Goal: Contribute content

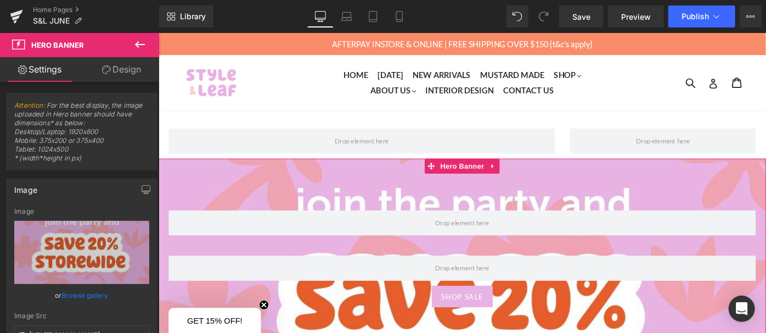
click at [96, 241] on link "Replace Image" at bounding box center [81, 252] width 135 height 63
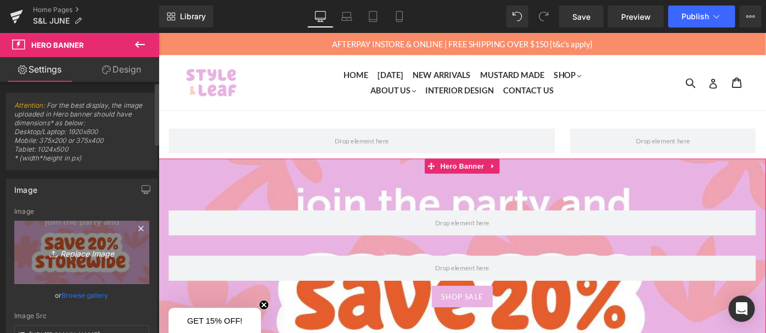
click at [96, 258] on link "Replace Image" at bounding box center [81, 252] width 135 height 63
click at [97, 229] on link "Replace Image" at bounding box center [81, 252] width 135 height 63
type input "C:\fakepath\FullSizeRender_VSCO (11).jpg"
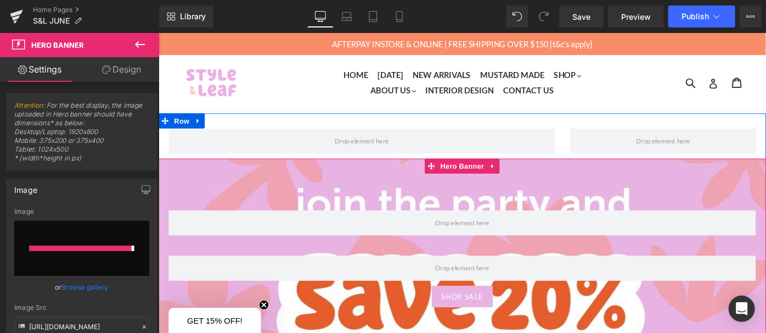
type input "[URL][DOMAIN_NAME]"
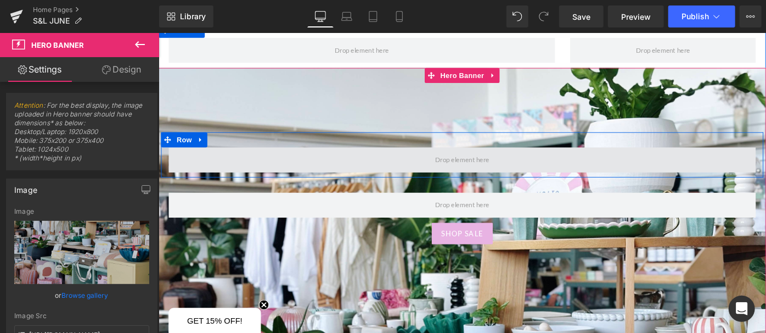
scroll to position [99, 0]
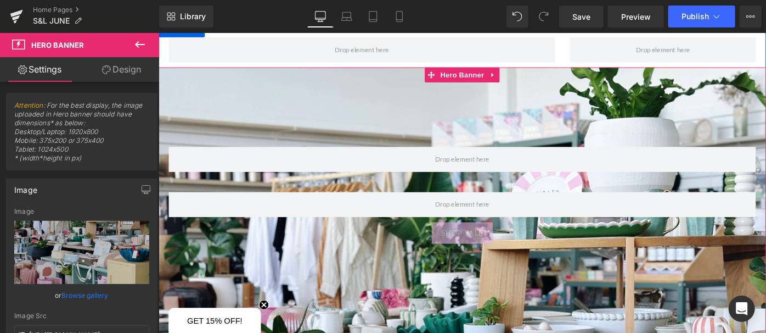
click at [503, 255] on div "SHOP SALE Button" at bounding box center [490, 251] width 664 height 24
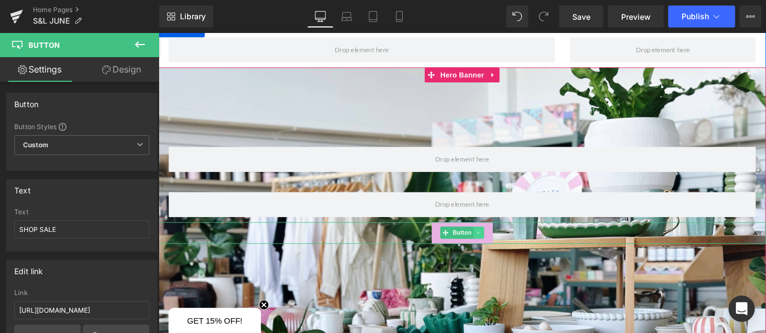
click at [507, 252] on icon at bounding box center [508, 251] width 2 height 4
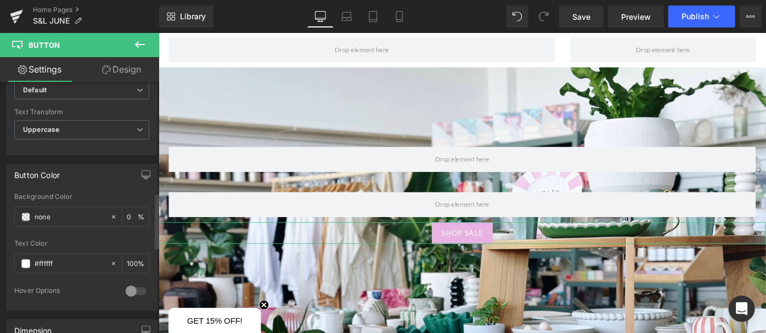
scroll to position [499, 0]
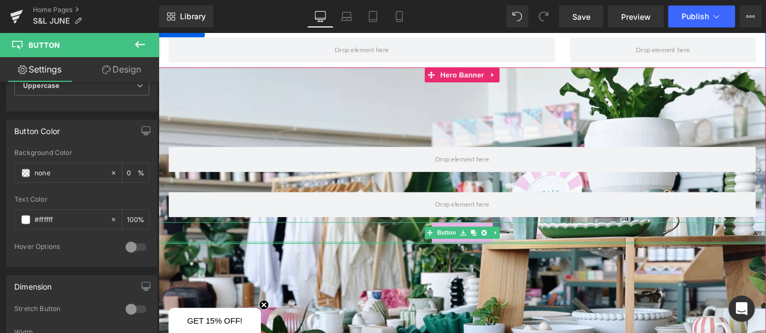
click at [452, 260] on div at bounding box center [490, 261] width 664 height 3
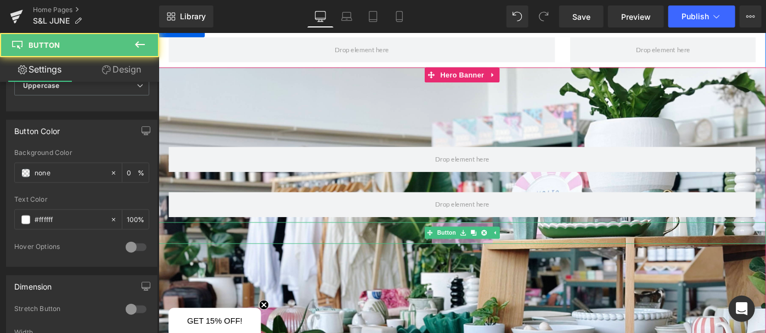
click at [457, 257] on link "SHOP SALE" at bounding box center [490, 251] width 66 height 24
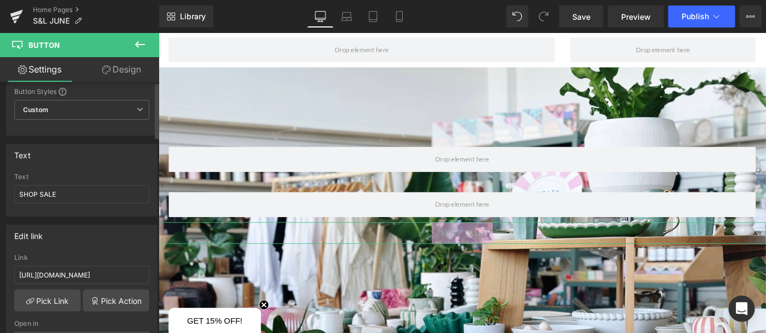
scroll to position [0, 0]
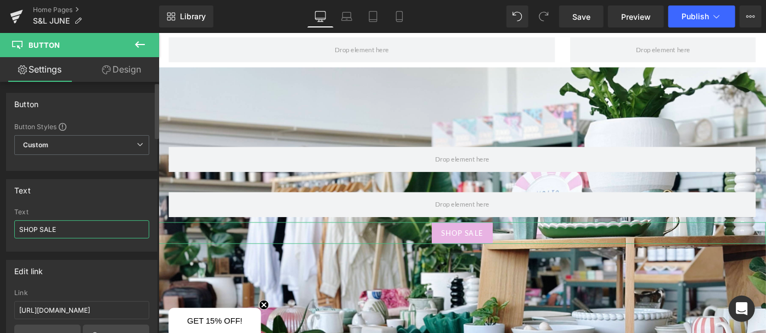
drag, startPoint x: 77, startPoint y: 232, endPoint x: 43, endPoint y: 232, distance: 34.6
click at [43, 232] on input "SHOP SALE" at bounding box center [81, 229] width 135 height 18
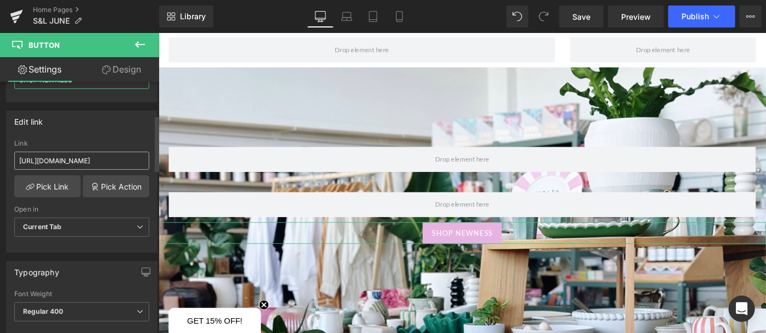
type input "SHOP NEWNESS"
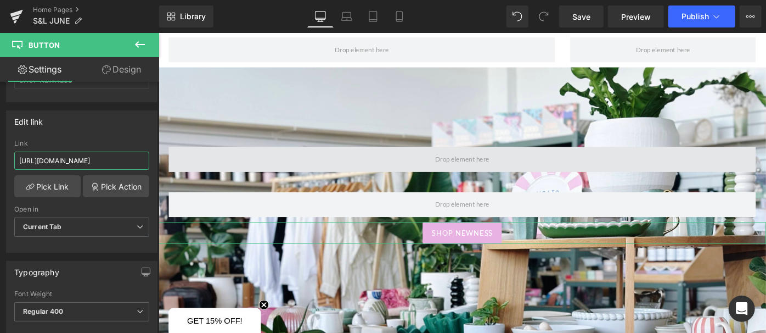
scroll to position [0, 49]
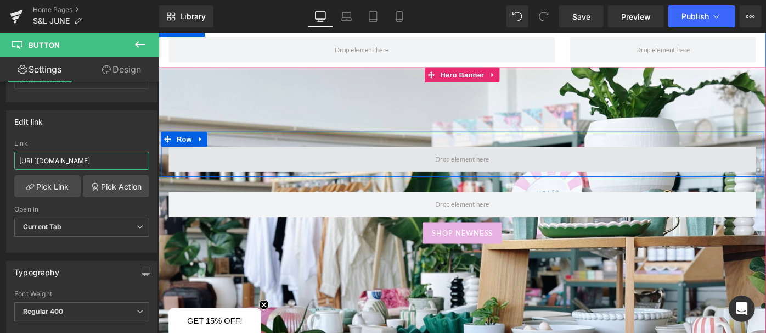
drag, startPoint x: 196, startPoint y: 195, endPoint x: 237, endPoint y: 179, distance: 44.1
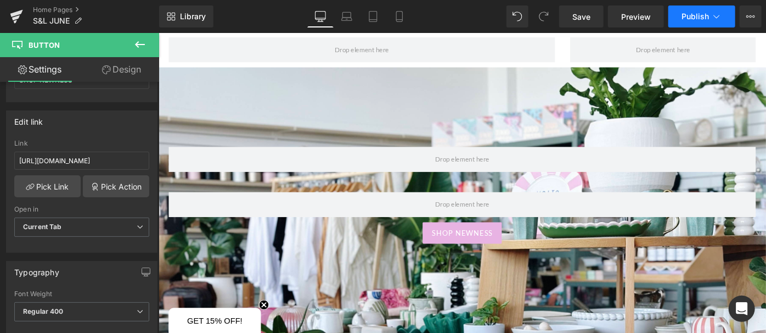
click at [689, 12] on span "Publish" at bounding box center [695, 16] width 27 height 9
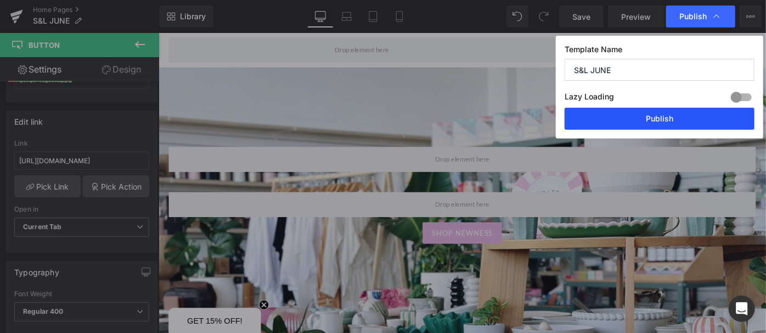
click at [650, 117] on button "Publish" at bounding box center [660, 119] width 190 height 22
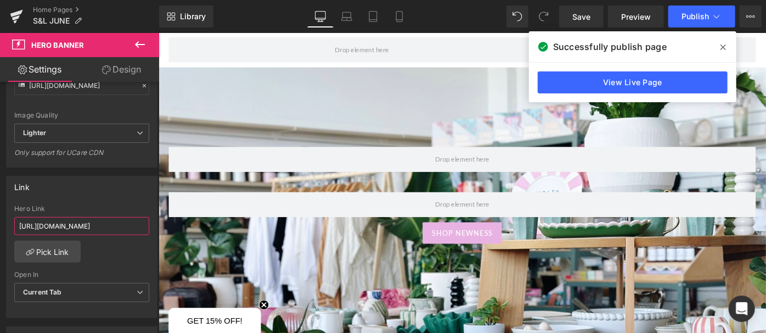
scroll to position [0, 49]
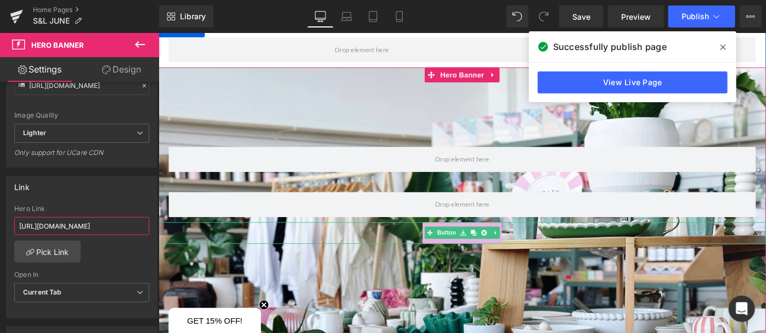
drag, startPoint x: 173, startPoint y: 257, endPoint x: 238, endPoint y: 243, distance: 66.4
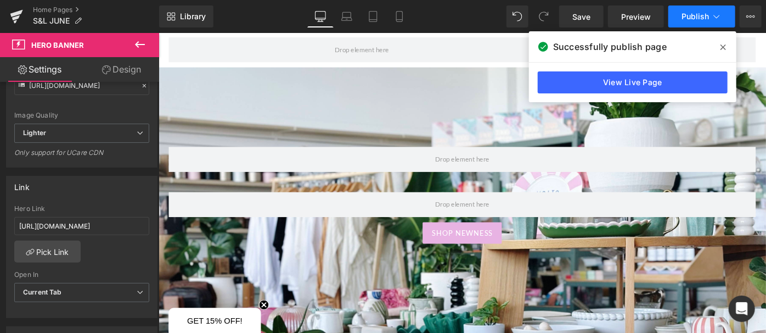
click at [687, 12] on span "Publish" at bounding box center [695, 16] width 27 height 9
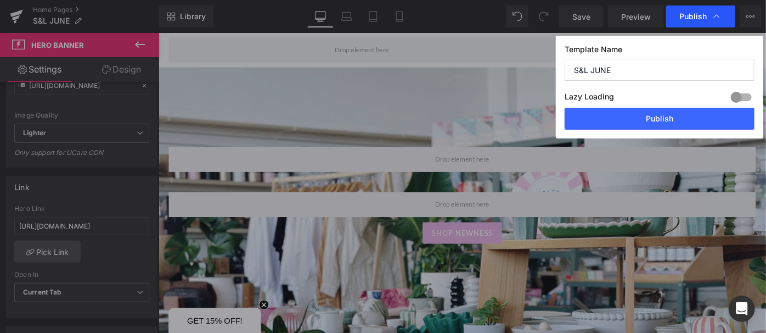
click at [698, 16] on span "Publish" at bounding box center [692, 17] width 27 height 10
